Goal: Find specific page/section: Find specific page/section

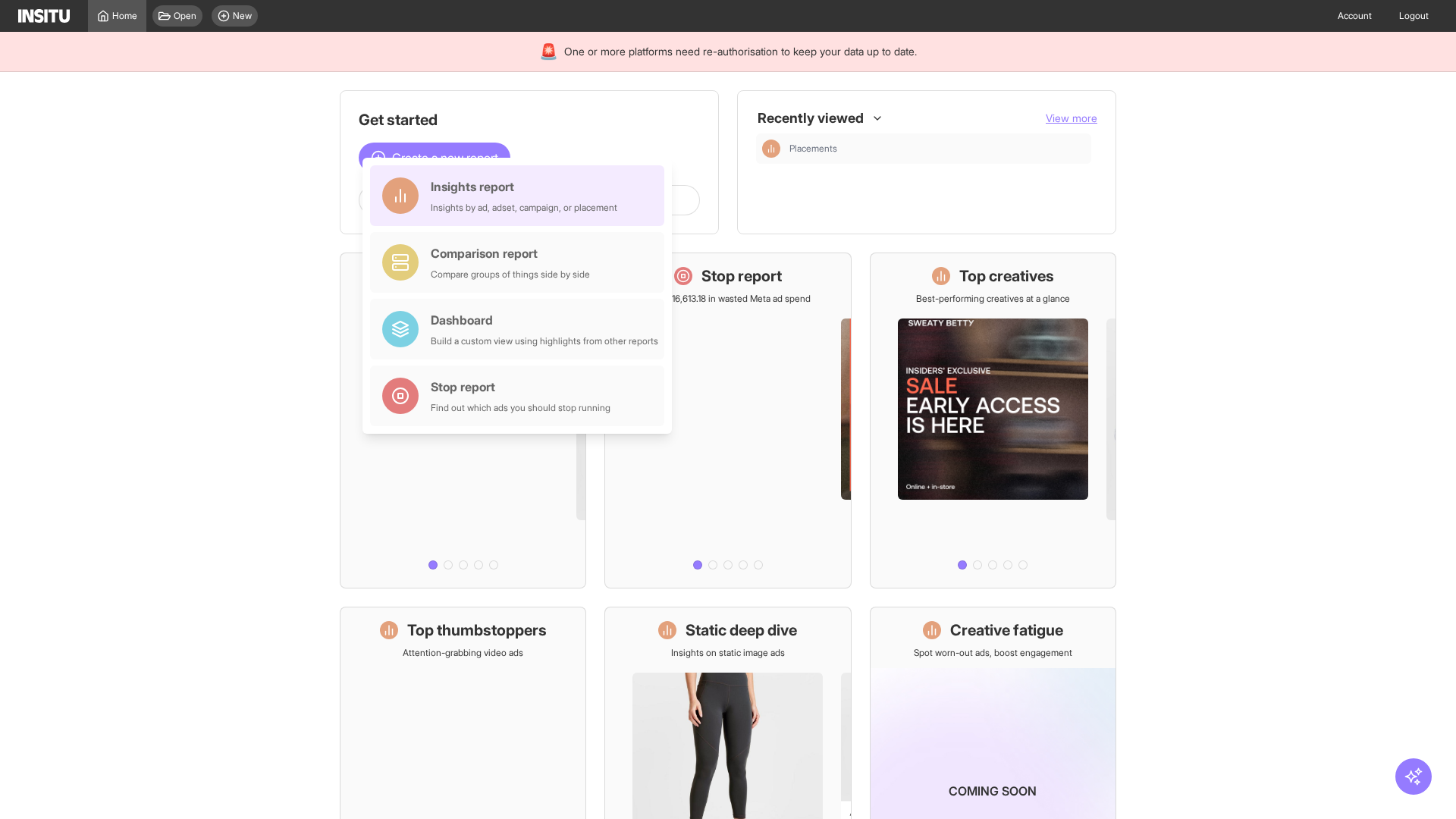
click at [521, 195] on div "Insights report Insights by ad, adset, campaign, or placement" at bounding box center [523, 195] width 187 height 37
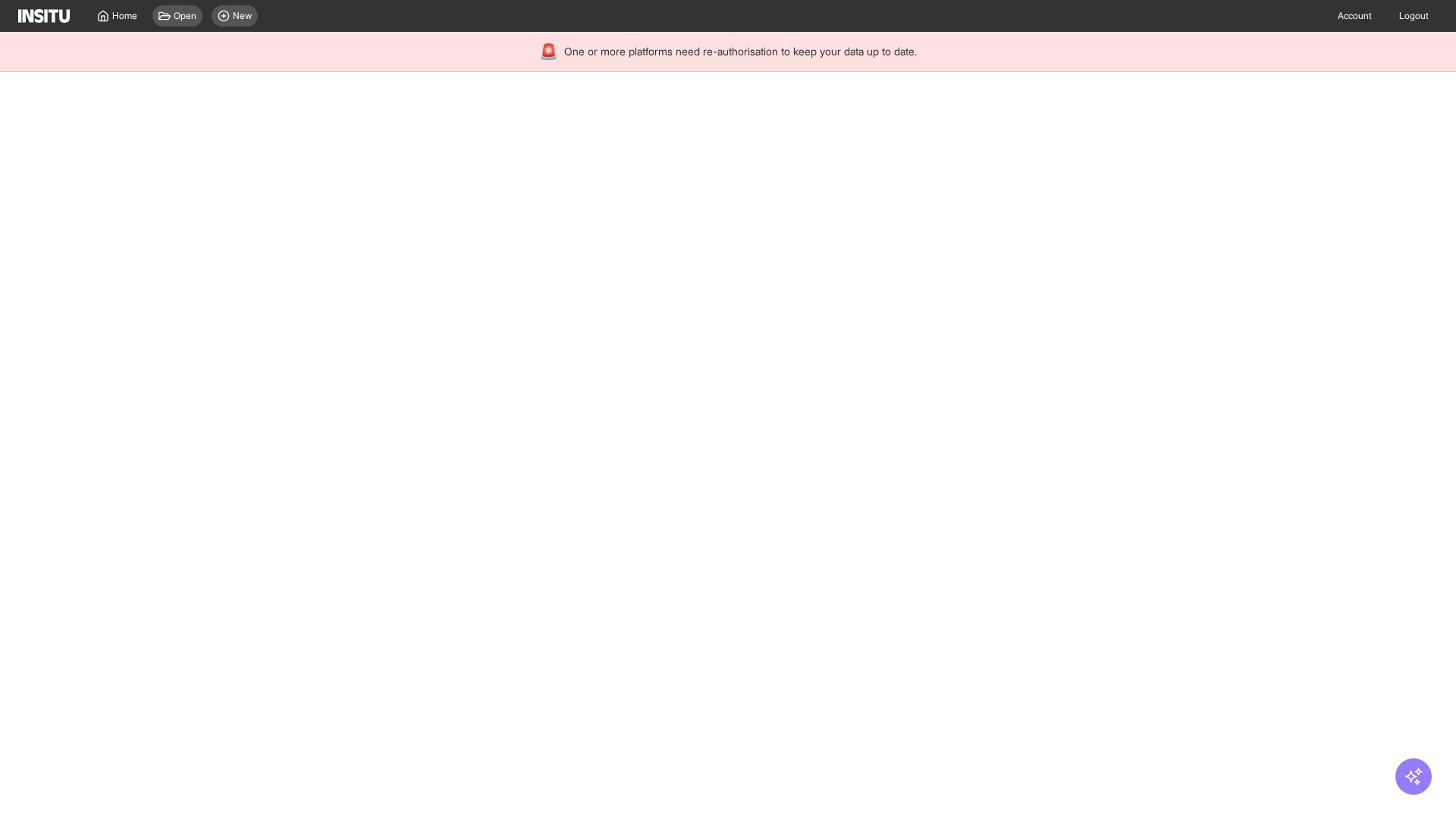
select select "**"
